Goal: Task Accomplishment & Management: Complete application form

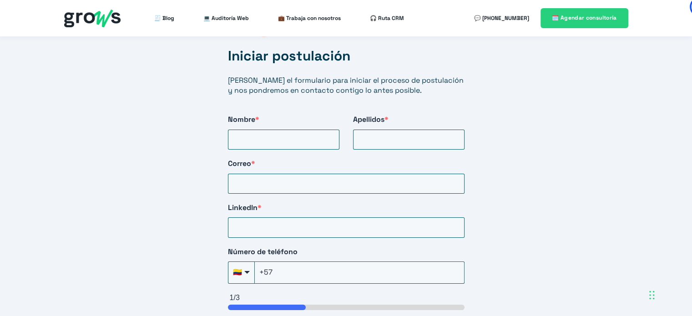
scroll to position [1546, 0]
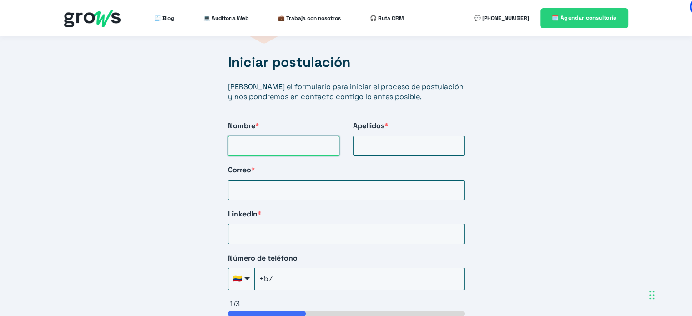
click at [291, 138] on input "Nombre *" at bounding box center [283, 146] width 111 height 20
type input "Oscar Nicolas"
type input "Echeverry Piraban"
click at [290, 183] on input "Correo *" at bounding box center [346, 190] width 236 height 20
type input "oscarecheverryp@gmail.com"
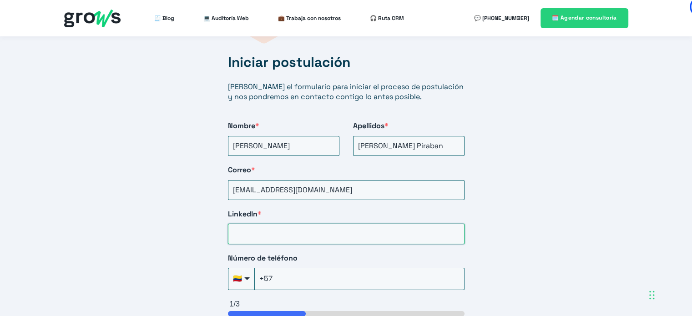
click at [289, 224] on input "LinkedIn *" at bounding box center [346, 234] width 236 height 20
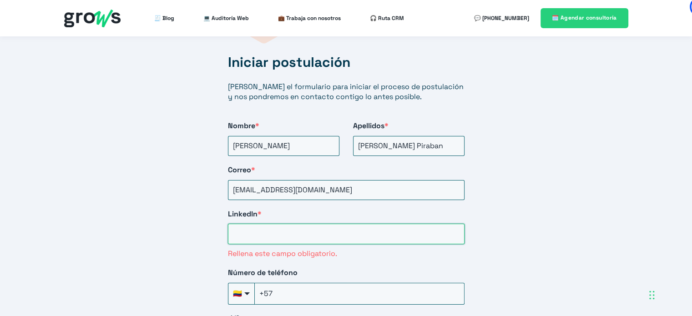
click at [316, 224] on input "LinkedIn *" at bounding box center [346, 234] width 236 height 20
paste input "https://www.linkedin.com/in/oscarecheverryp/"
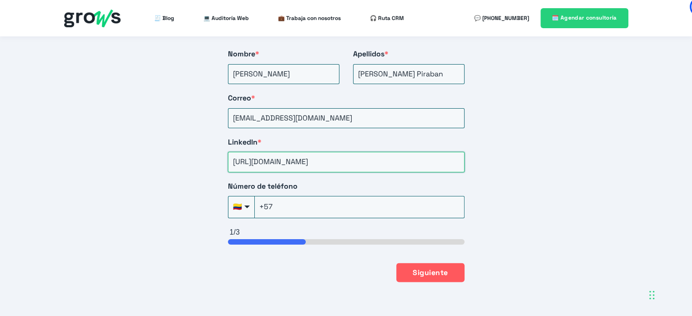
scroll to position [1637, 0]
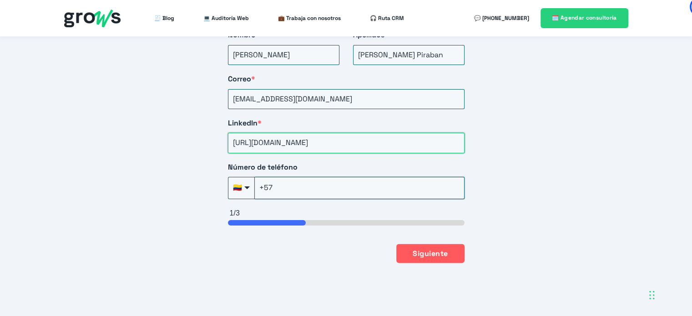
type input "https://www.linkedin.com/in/oscarecheverryp/"
click at [343, 180] on input "+57" at bounding box center [360, 188] width 210 height 22
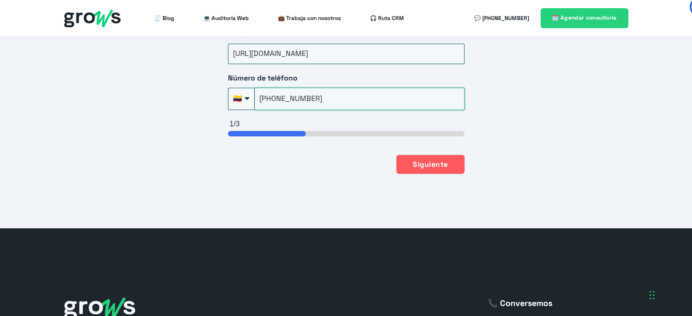
scroll to position [1728, 0]
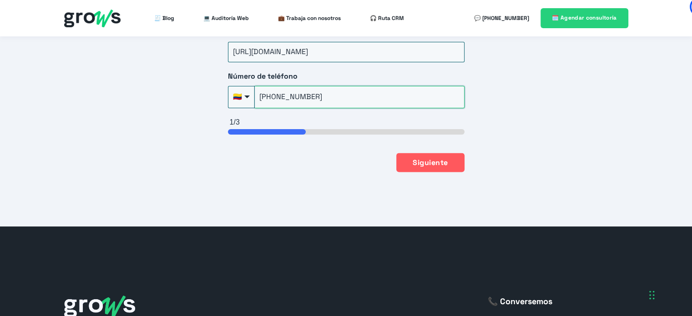
type input "+57(304)661-1337"
click at [429, 152] on button "Siguiente" at bounding box center [430, 161] width 68 height 19
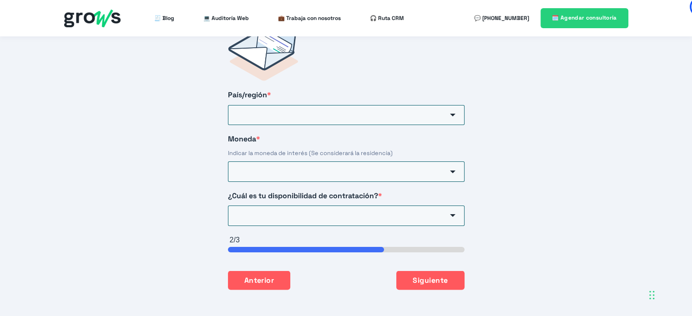
scroll to position [1506, 0]
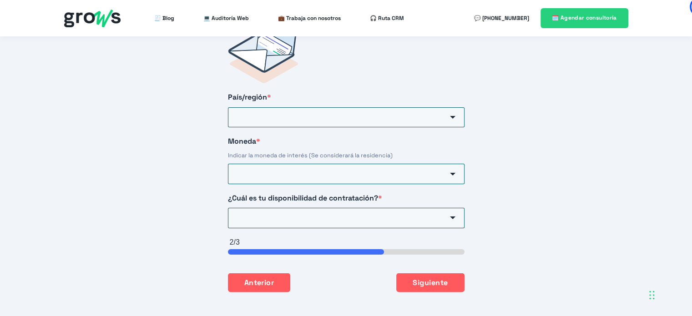
click at [327, 92] on label "País/región *" at bounding box center [346, 97] width 236 height 10
click at [327, 107] on input "País/región *" at bounding box center [346, 117] width 236 height 20
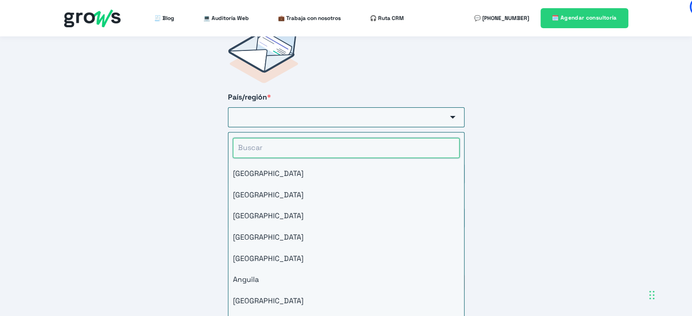
click at [298, 138] on input "HubSpot Form" at bounding box center [346, 148] width 226 height 20
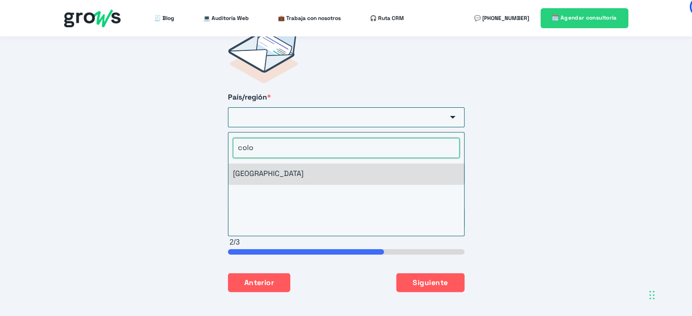
type input "colo"
click at [266, 163] on li "Colombia" at bounding box center [346, 173] width 236 height 21
type input "Colombia"
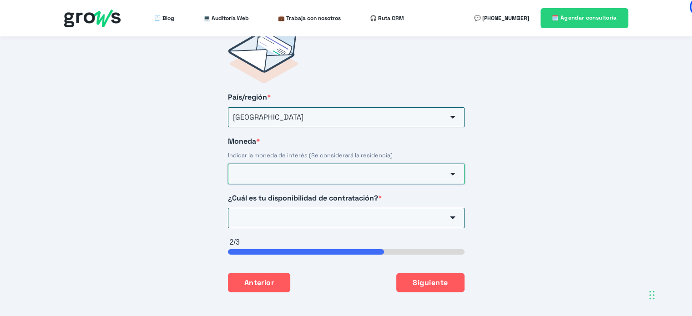
click at [275, 164] on input "Moneda *" at bounding box center [346, 174] width 236 height 20
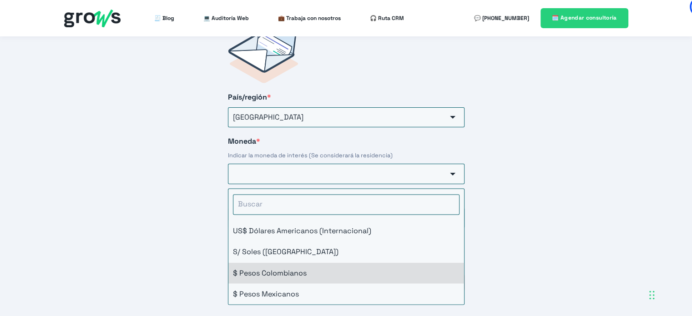
click at [287, 262] on li "$ Pesos Colombianos" at bounding box center [346, 272] width 236 height 21
type input "$ Pesos Colombianos"
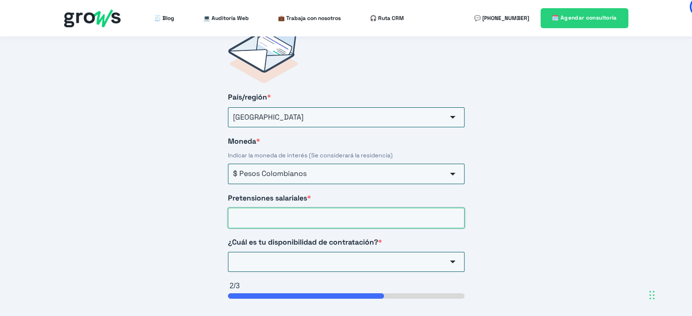
click at [303, 208] on input "Pretensiones salariales *" at bounding box center [346, 218] width 236 height 20
type input "5000000"
click at [351, 259] on input "¿Cuál es tu disponibilidad de contratación? *" at bounding box center [346, 262] width 236 height 20
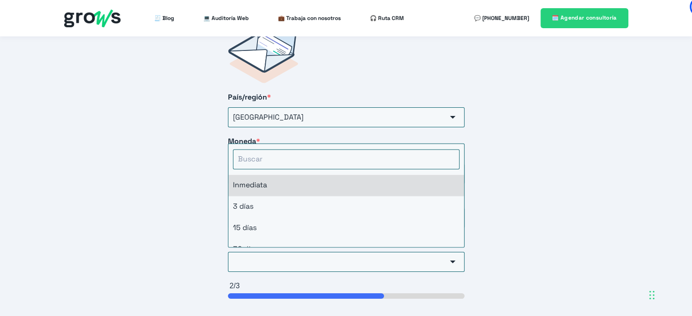
click at [316, 182] on li "Inmediata" at bounding box center [346, 185] width 236 height 21
type input "Inmediata"
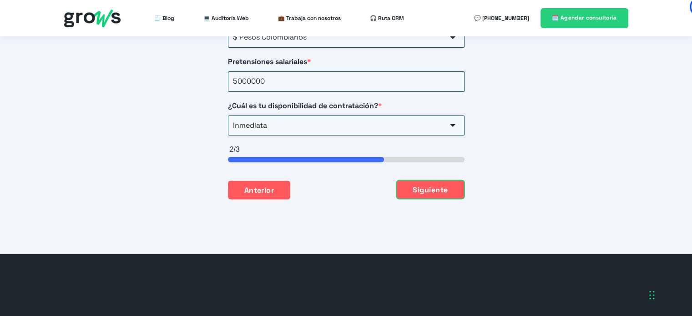
click at [458, 186] on button "Siguiente" at bounding box center [430, 189] width 68 height 19
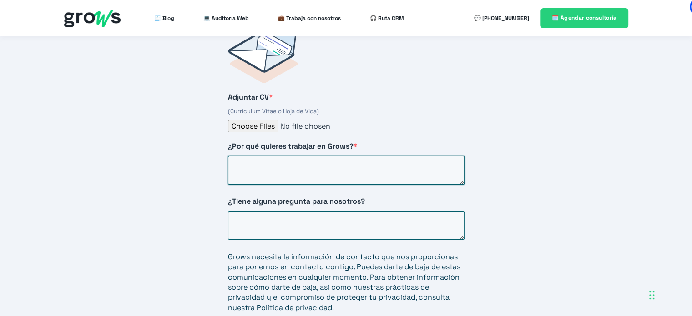
click at [296, 160] on textarea "¿Por qué quieres trabajar en Grows? *" at bounding box center [346, 170] width 236 height 29
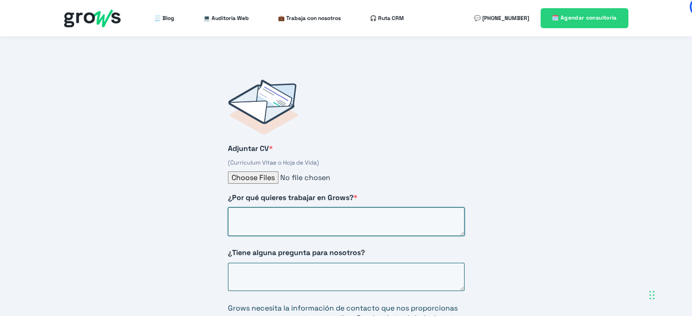
scroll to position [1461, 0]
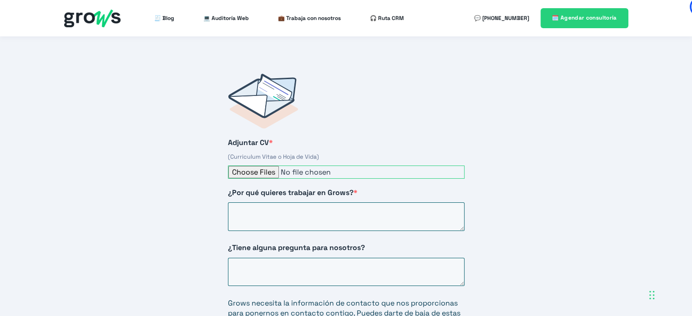
click at [259, 165] on input "Adjuntar CV *" at bounding box center [346, 171] width 236 height 13
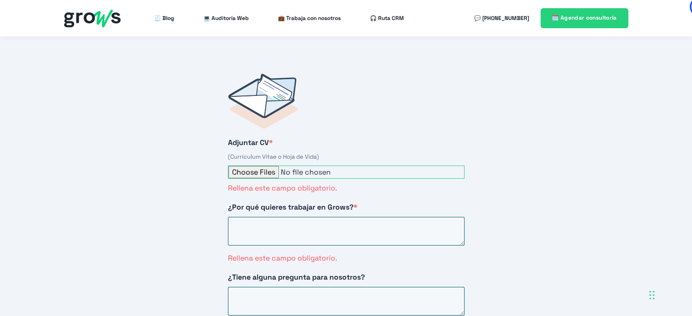
type input "C:\fakepath\CV OSCAR NICOLAS ECHEVERRY EN.pdf"
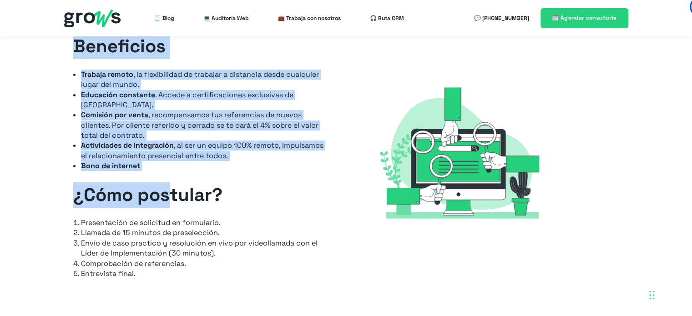
scroll to position [1137, 0]
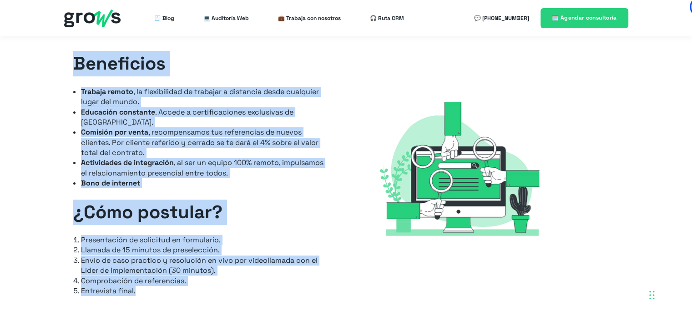
drag, startPoint x: 218, startPoint y: 86, endPoint x: 153, endPoint y: 294, distance: 217.1
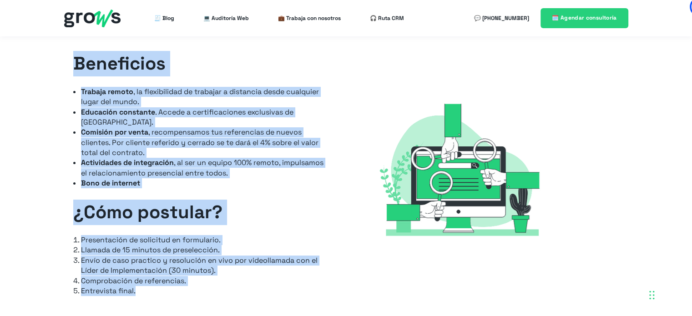
copy div "Estratega de Implementación El Estratega de Implementación es el profesional re…"
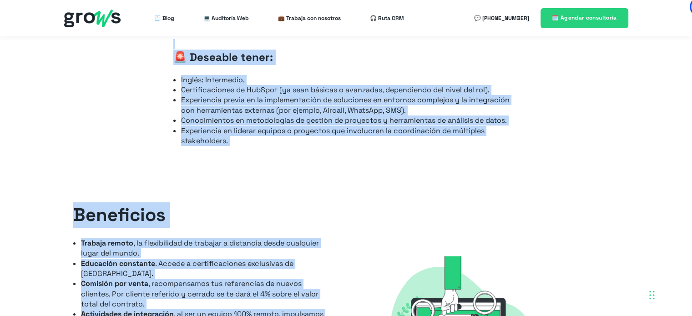
scroll to position [1000, 0]
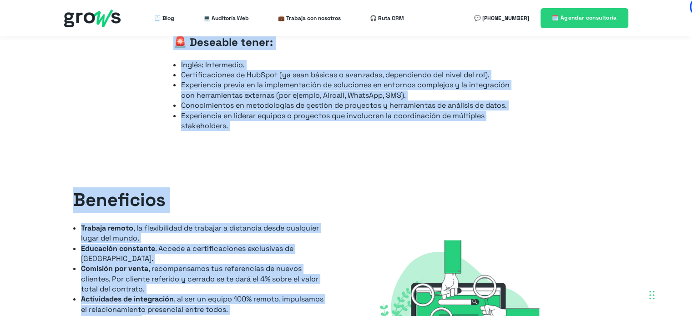
click at [291, 154] on div "Beneficios Trabaja remoto , la flexibilidad de trabajar a distancia desde cualq…" at bounding box center [346, 315] width 692 height 329
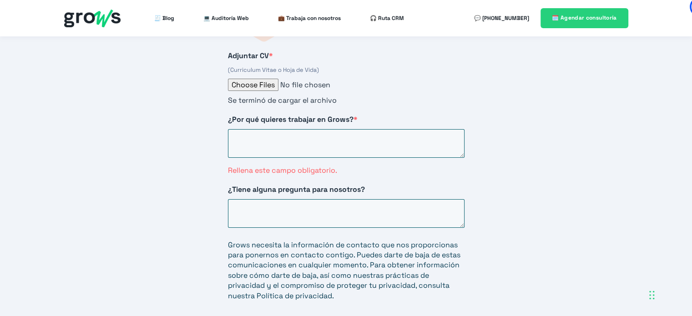
scroll to position [1546, 0]
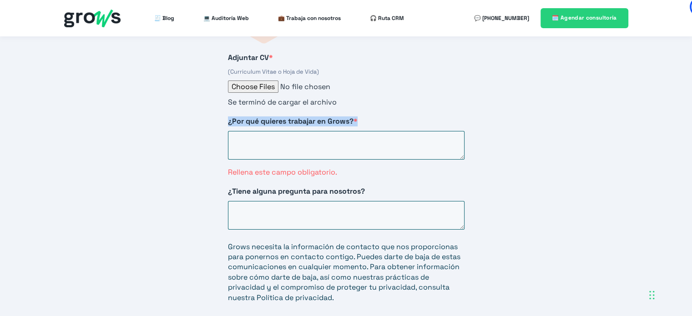
drag, startPoint x: 358, startPoint y: 103, endPoint x: 222, endPoint y: 107, distance: 136.5
click at [222, 107] on div "Adjuntar CV * (Curriculum Vitae o Hoja de Vida) Se terminó de cargar el archivo…" at bounding box center [346, 181] width 273 height 423
copy span "¿Por qué quieres trabajar en Grows? *"
click at [339, 137] on textarea "¿Por qué quieres trabajar en Grows? *" at bounding box center [346, 145] width 236 height 29
paste textarea "Quiero trabajar en Grows porque representa la combinación ideal entre estrategi…"
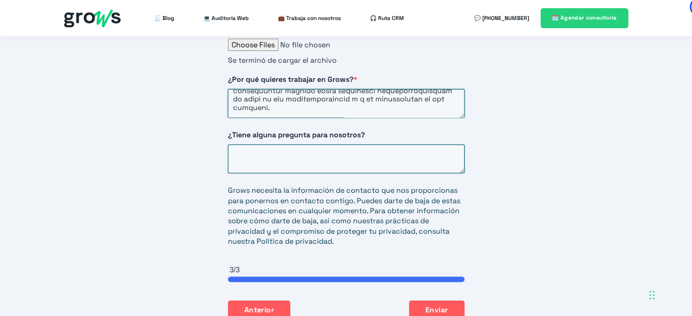
scroll to position [1591, 0]
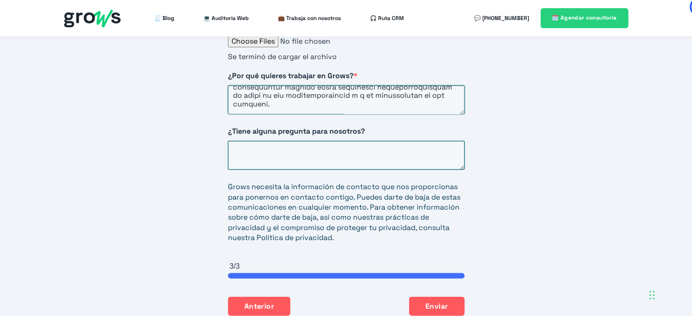
type textarea "Quiero trabajar en Grows porque representa la combinación ideal entre estrategi…"
click at [342, 141] on textarea "¿Tiene alguna pregunta para nosotros?" at bounding box center [346, 155] width 236 height 29
drag, startPoint x: 366, startPoint y: 119, endPoint x: 154, endPoint y: 110, distance: 211.6
click at [154, 110] on div "Iniciar postulación Llena el formulario para iniciar el proceso de postulación …" at bounding box center [346, 129] width 692 height 481
copy span "¿Tiene alguna pregunta para nosotros?"
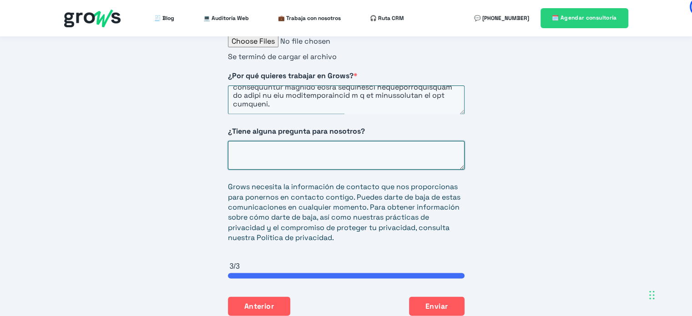
click at [293, 141] on textarea "¿Tiene alguna pregunta para nosotros?" at bounding box center [346, 155] width 236 height 29
paste textarea "¿Cuál ha sido el mayor reto que han enfrentado al implementar soluciones comple…"
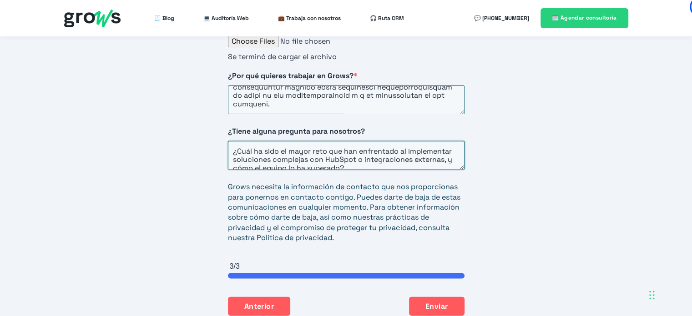
scroll to position [4, 0]
type textarea "¿Cuál ha sido el mayor reto que han enfrentado al implementar soluciones comple…"
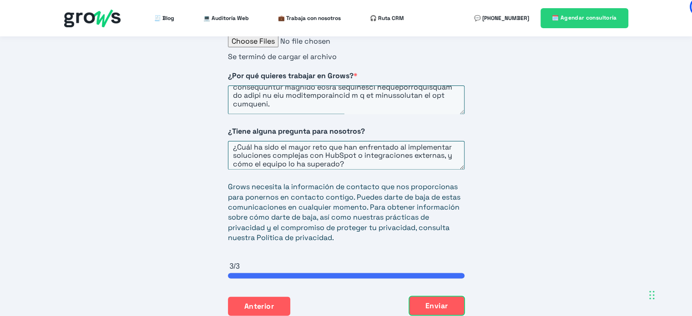
click at [434, 296] on button "Enviar" at bounding box center [436, 305] width 55 height 19
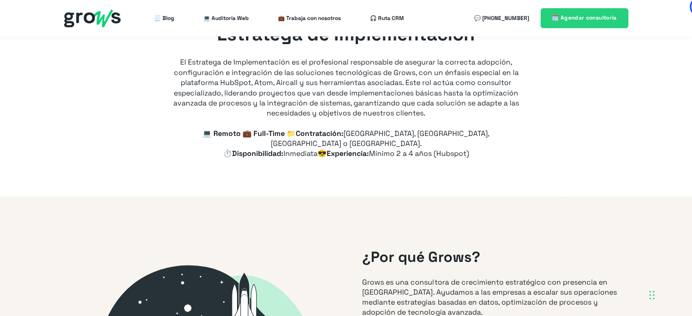
scroll to position [45, 0]
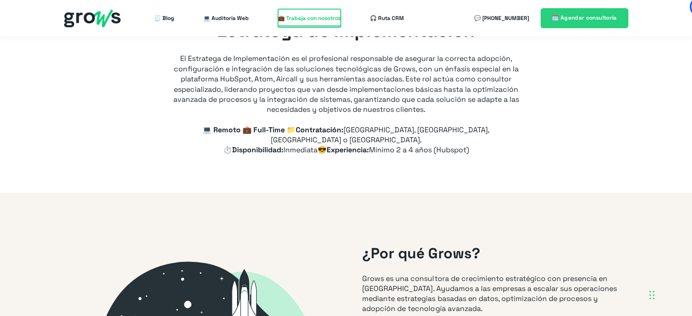
click at [311, 23] on span "💼 Trabaja con nosotros" at bounding box center [309, 18] width 63 height 18
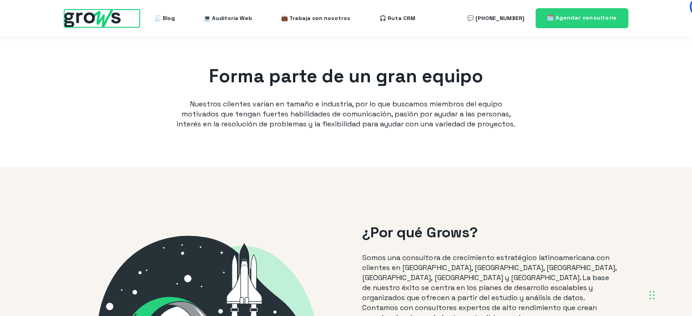
click at [88, 15] on img at bounding box center [92, 19] width 56 height 18
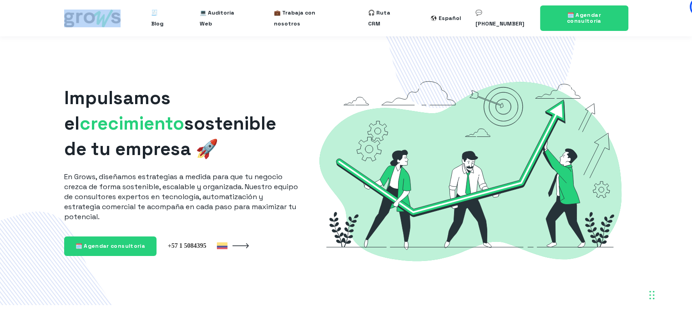
drag, startPoint x: 56, startPoint y: 20, endPoint x: 125, endPoint y: 23, distance: 69.2
click at [125, 23] on header "🧾 Blog 💻 Auditoría Web 💼 Trabaja con nosotros 🎧 Ruta CRM Español English" at bounding box center [346, 18] width 692 height 36
copy link
